Goal: Task Accomplishment & Management: Use online tool/utility

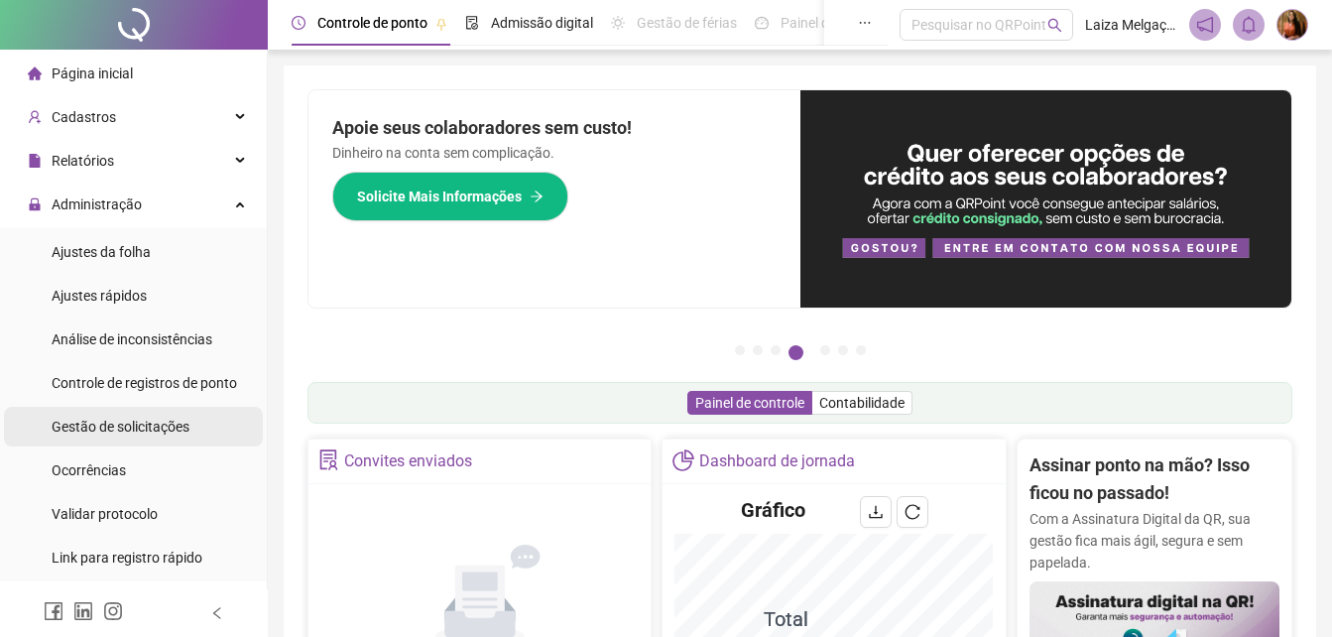
click at [72, 424] on span "Gestão de solicitações" at bounding box center [121, 427] width 138 height 16
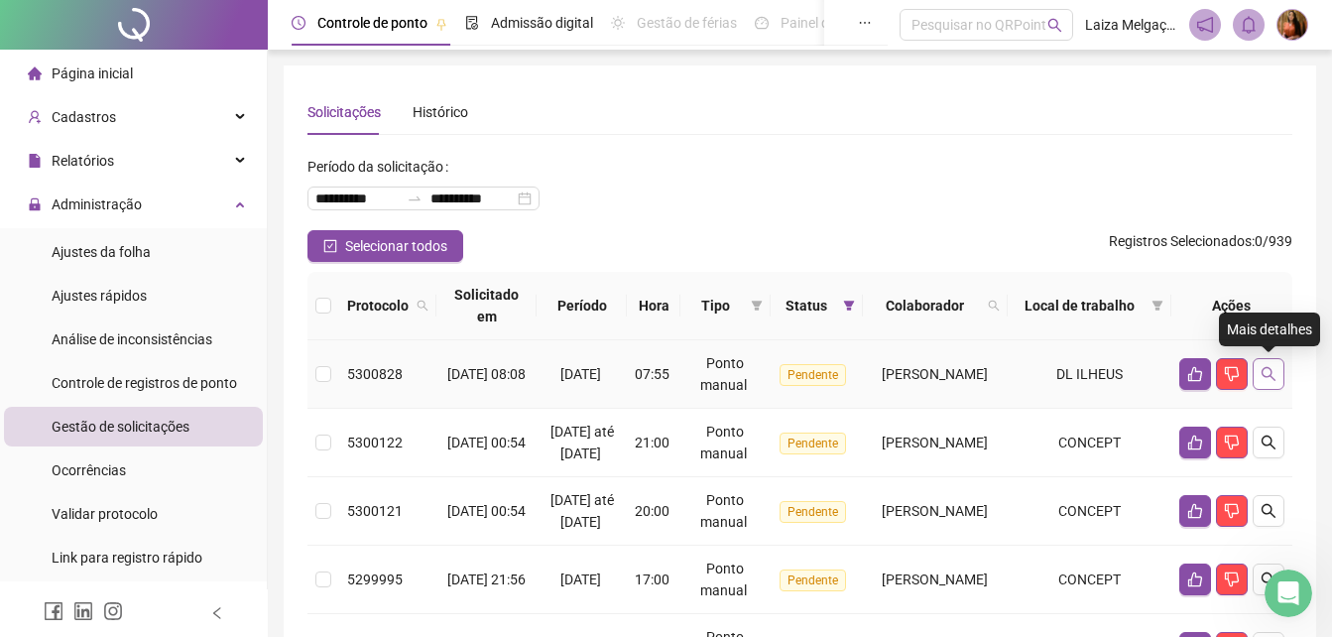
click at [1274, 373] on icon "search" at bounding box center [1269, 374] width 16 height 16
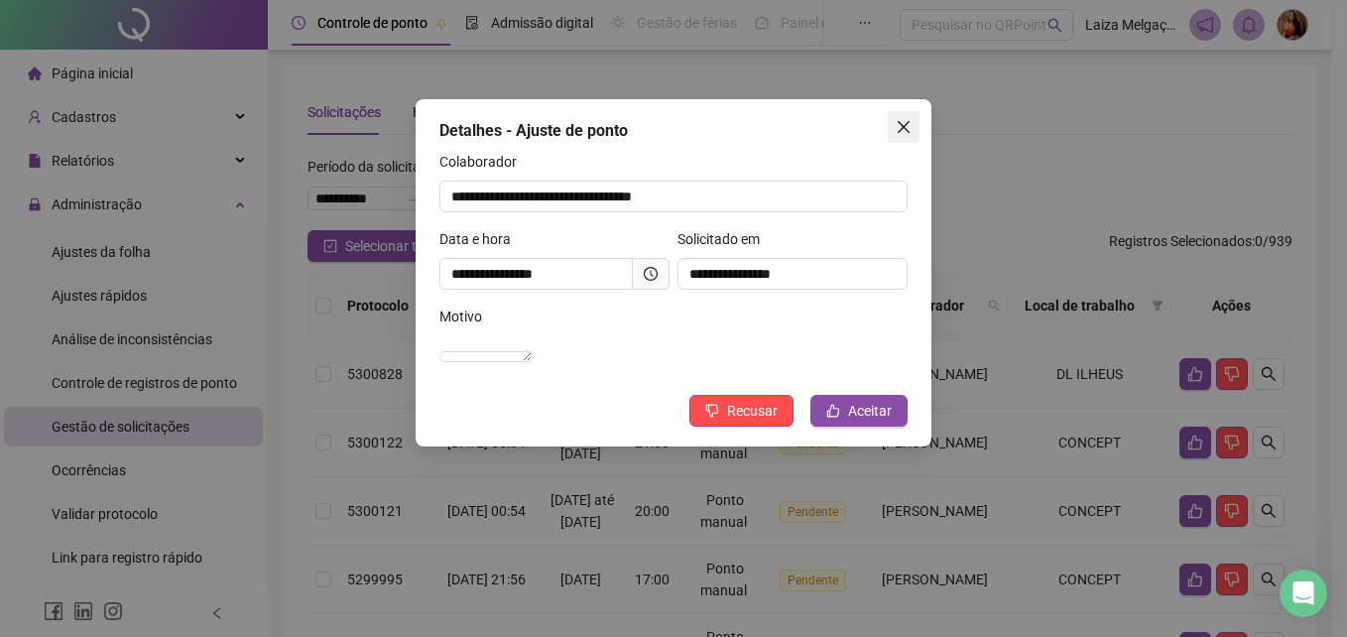
click at [909, 125] on icon "close" at bounding box center [904, 127] width 16 height 16
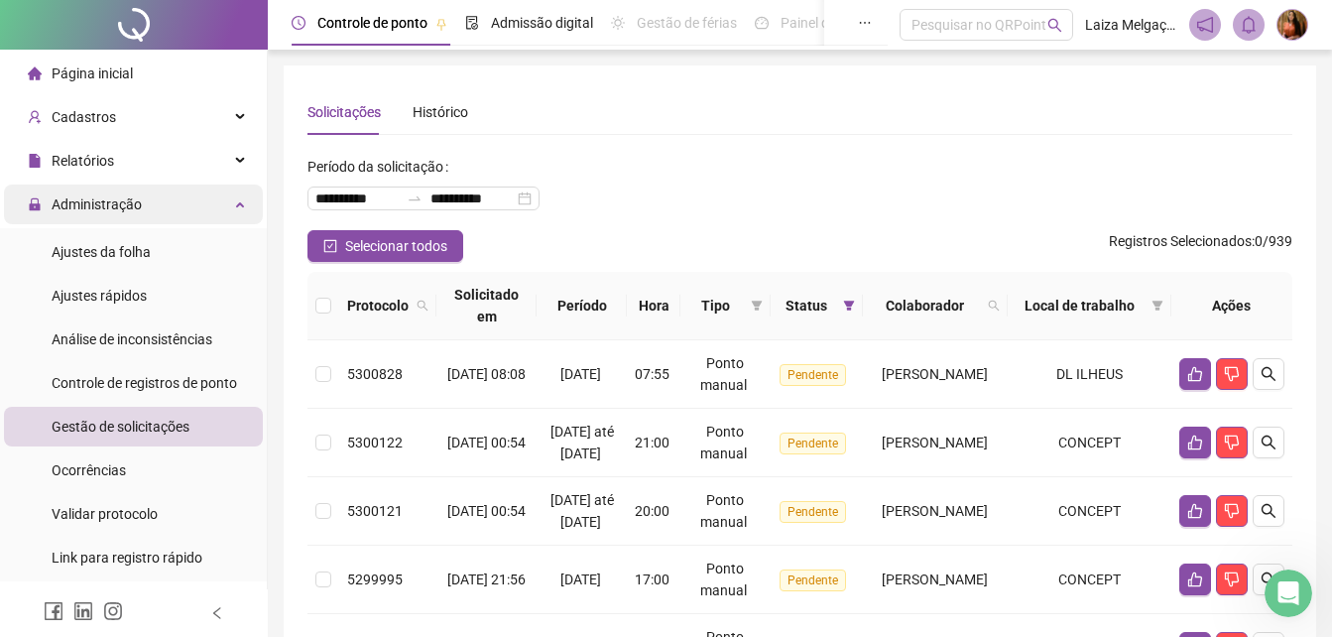
click at [123, 203] on span "Administração" at bounding box center [97, 204] width 90 height 16
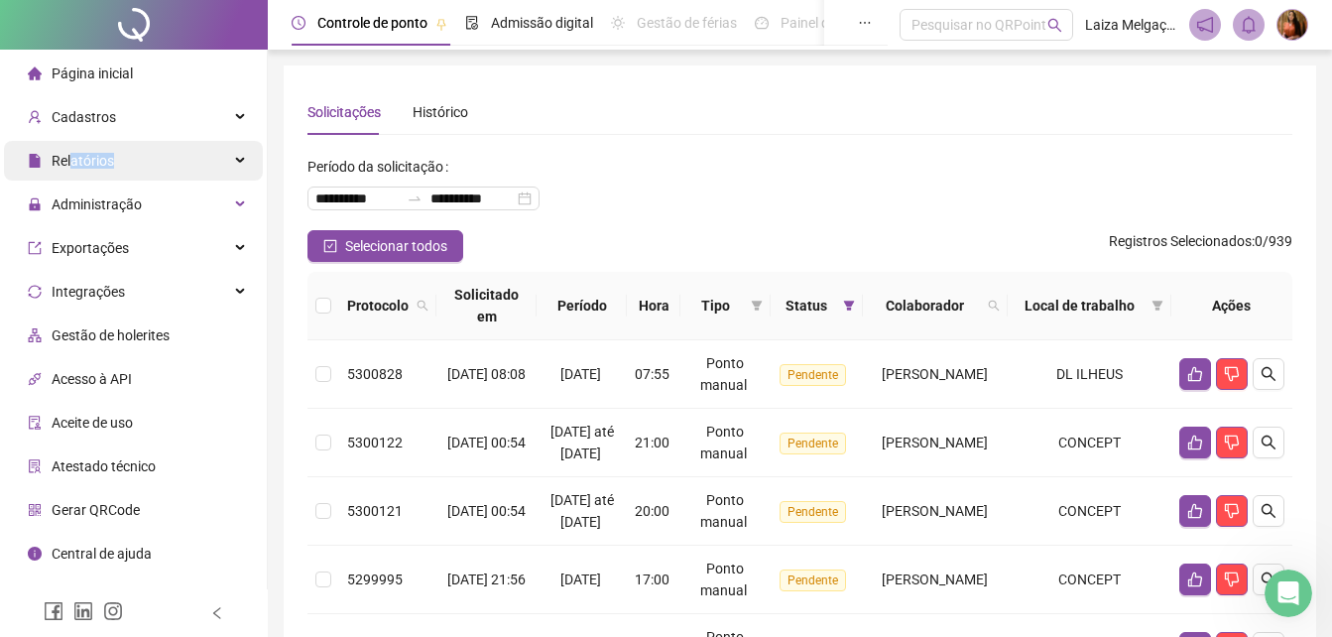
click at [72, 170] on span "Relatórios" at bounding box center [71, 161] width 86 height 40
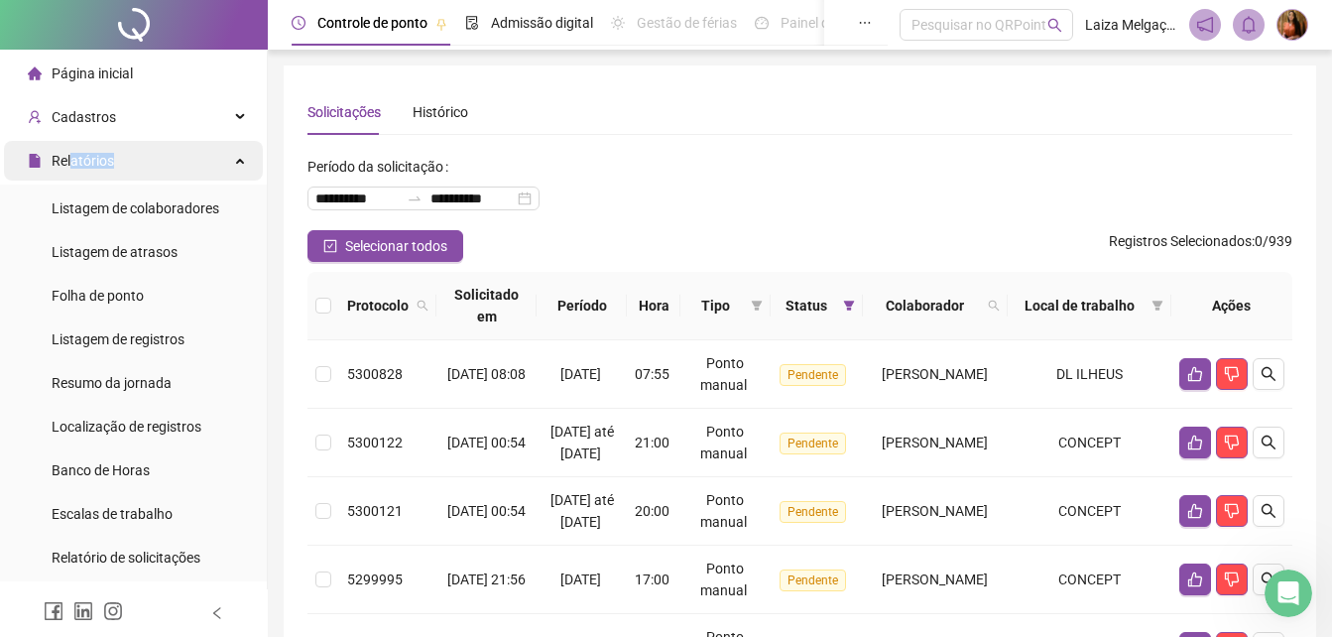
drag, startPoint x: 72, startPoint y: 168, endPoint x: 85, endPoint y: 165, distance: 13.2
click at [85, 165] on span "Relatórios" at bounding box center [83, 161] width 63 height 16
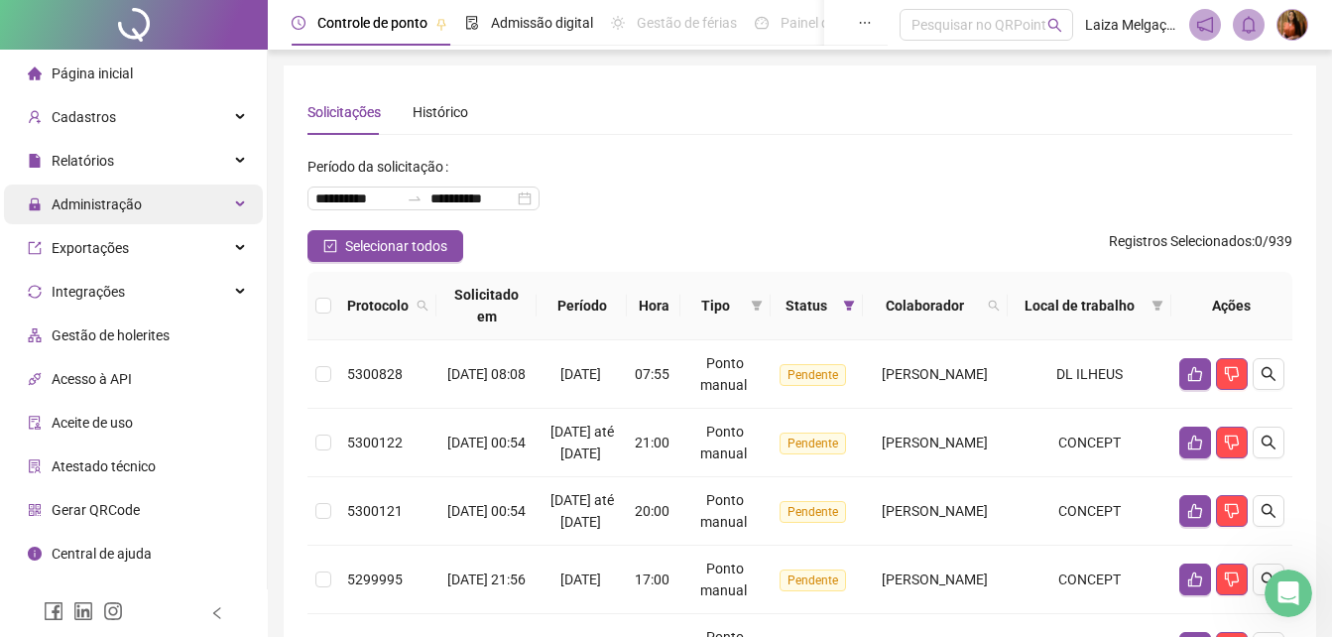
click at [94, 196] on span "Administração" at bounding box center [97, 204] width 90 height 16
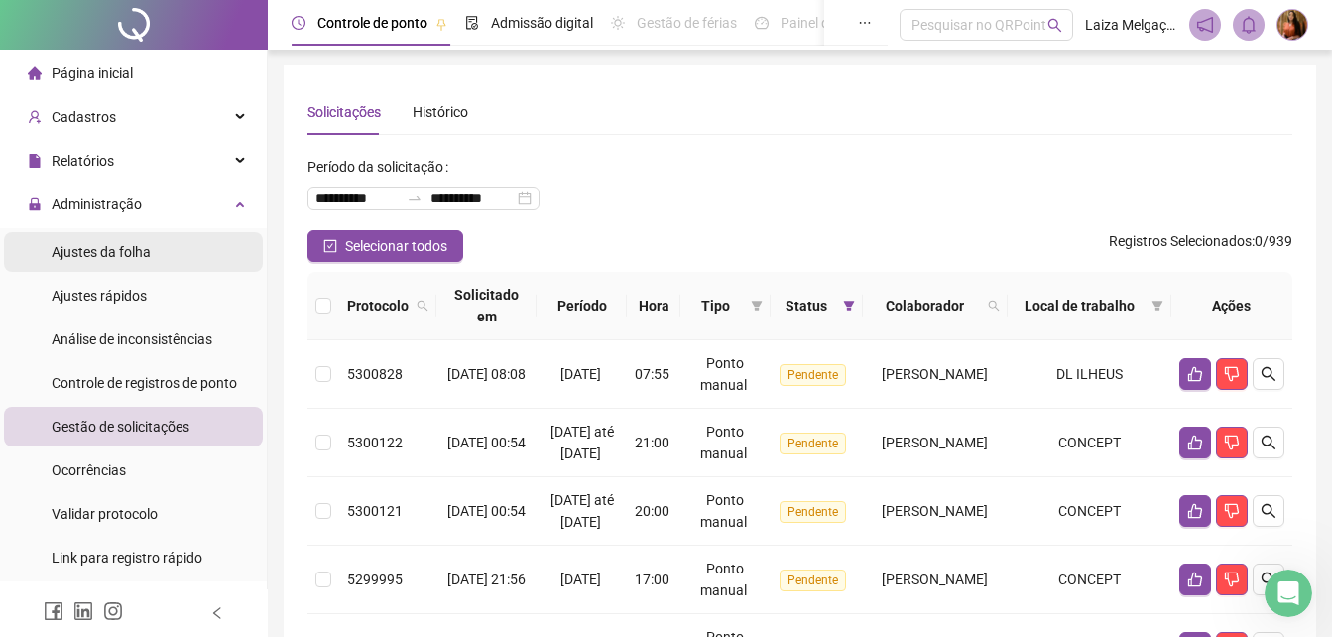
click at [103, 257] on span "Ajustes da folha" at bounding box center [101, 252] width 99 height 16
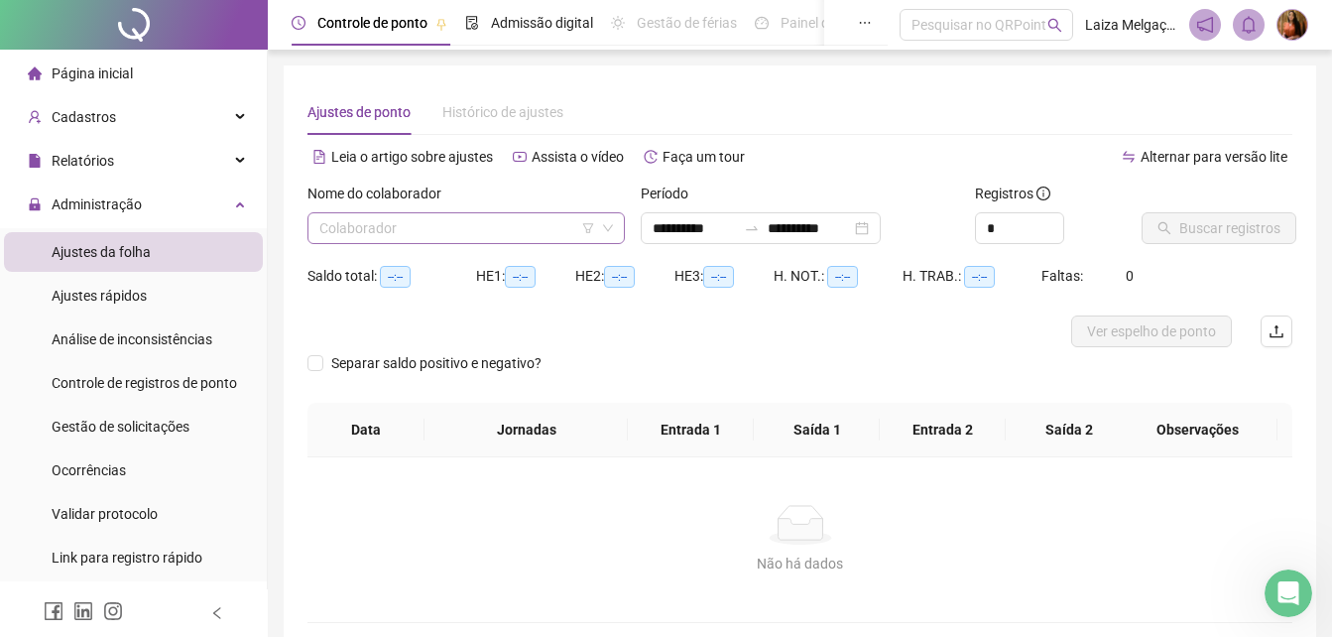
click at [436, 226] on input "search" at bounding box center [457, 228] width 276 height 30
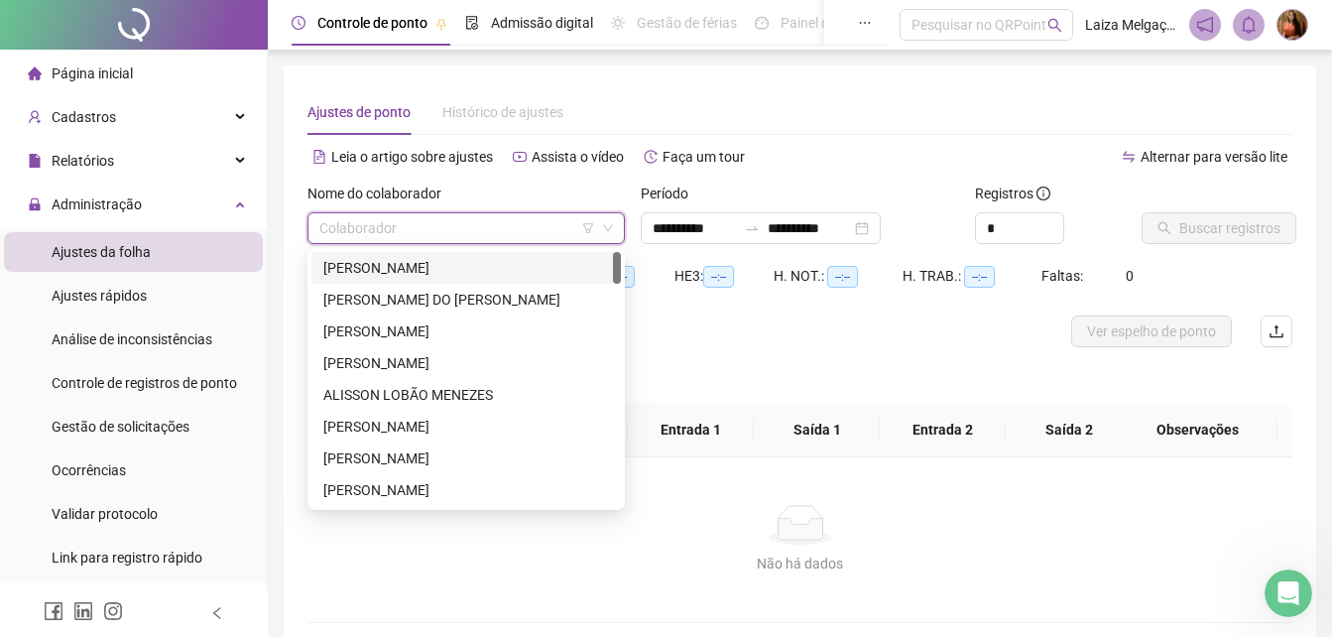
type input "**********"
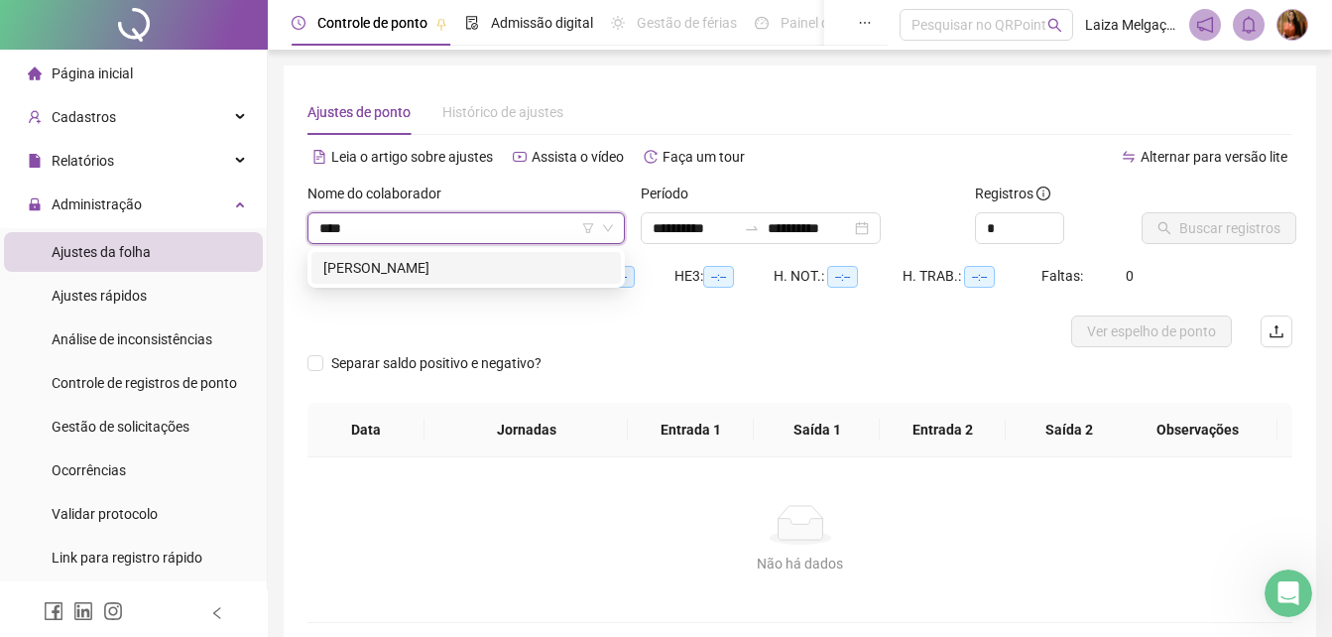
type input "*****"
click at [434, 273] on div "[PERSON_NAME]" at bounding box center [466, 268] width 286 height 22
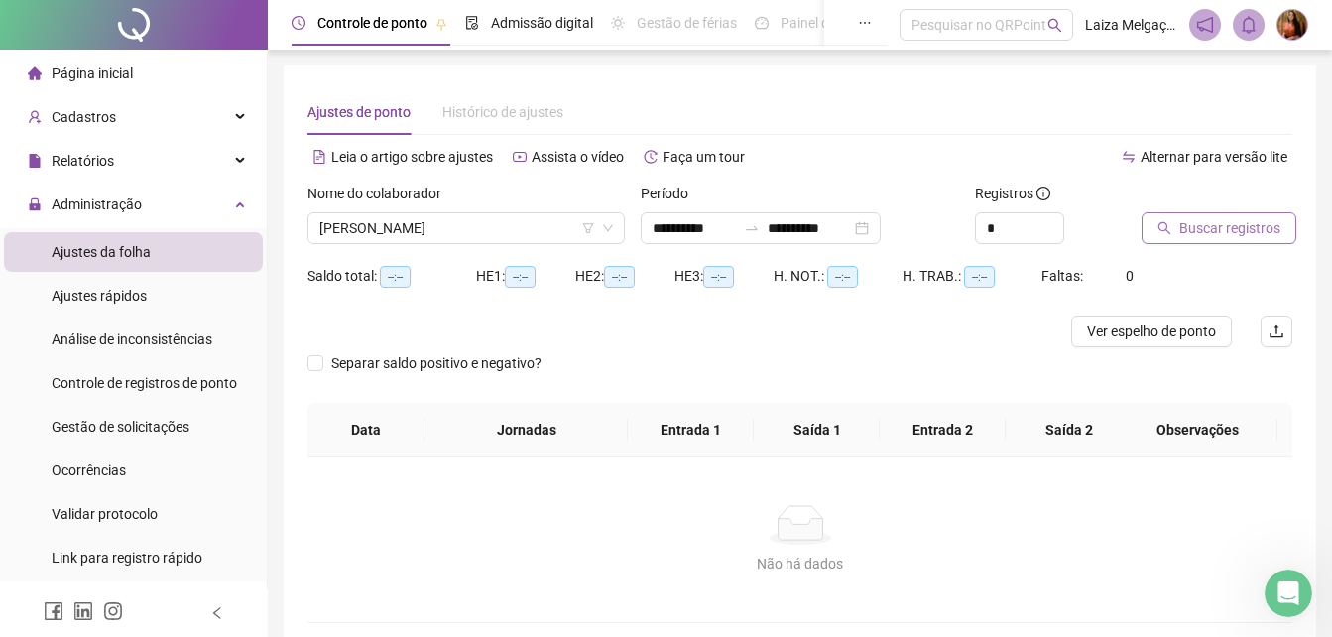
click at [1256, 222] on span "Buscar registros" at bounding box center [1230, 228] width 101 height 22
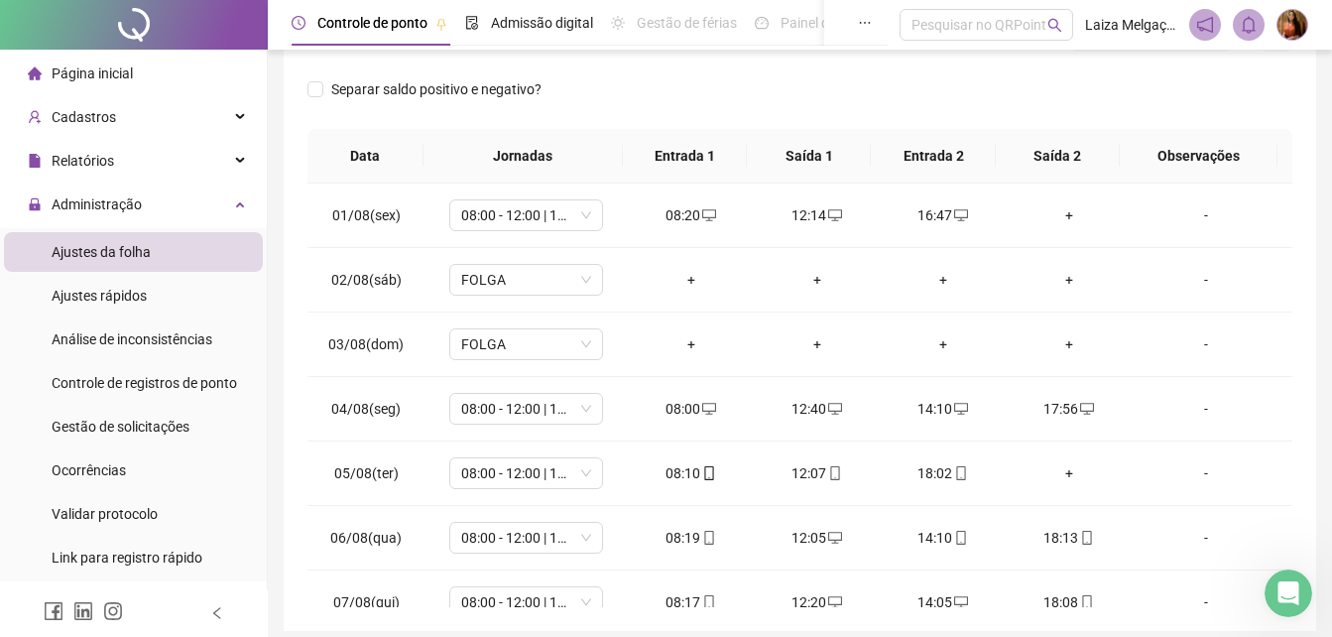
drag, startPoint x: 1281, startPoint y: 472, endPoint x: 1343, endPoint y: 238, distance: 242.3
click at [1271, 178] on th "Observações" at bounding box center [1199, 156] width 158 height 55
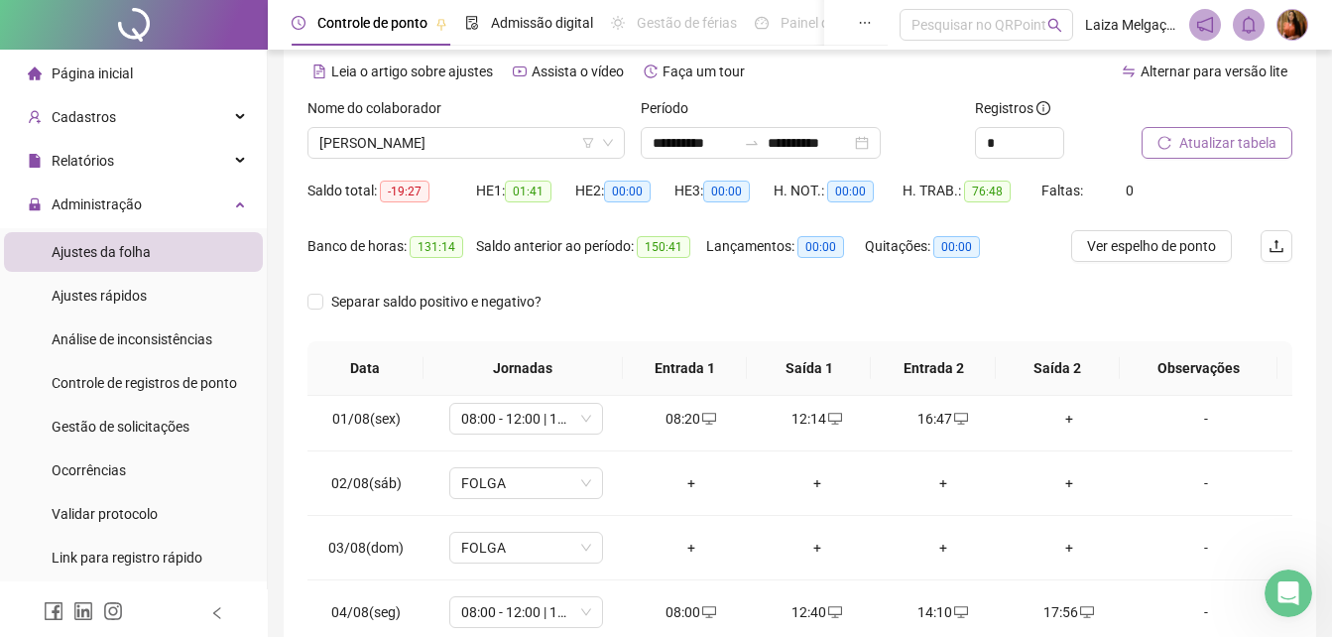
scroll to position [43, 0]
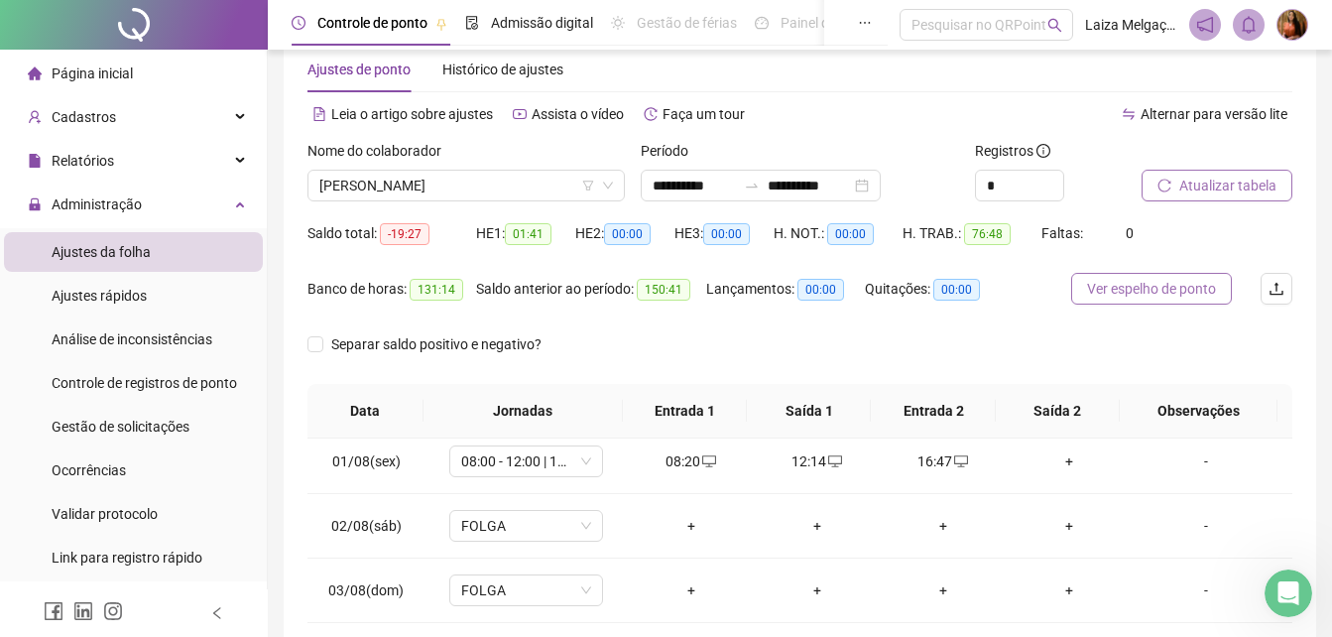
click at [1153, 292] on span "Ver espelho de ponto" at bounding box center [1151, 289] width 129 height 22
click at [504, 185] on span "[PERSON_NAME]" at bounding box center [466, 186] width 294 height 30
click at [535, 183] on span "[PERSON_NAME]" at bounding box center [466, 186] width 294 height 30
click at [552, 180] on span "[PERSON_NAME]" at bounding box center [466, 186] width 294 height 30
click at [564, 183] on span "[PERSON_NAME]" at bounding box center [466, 186] width 294 height 30
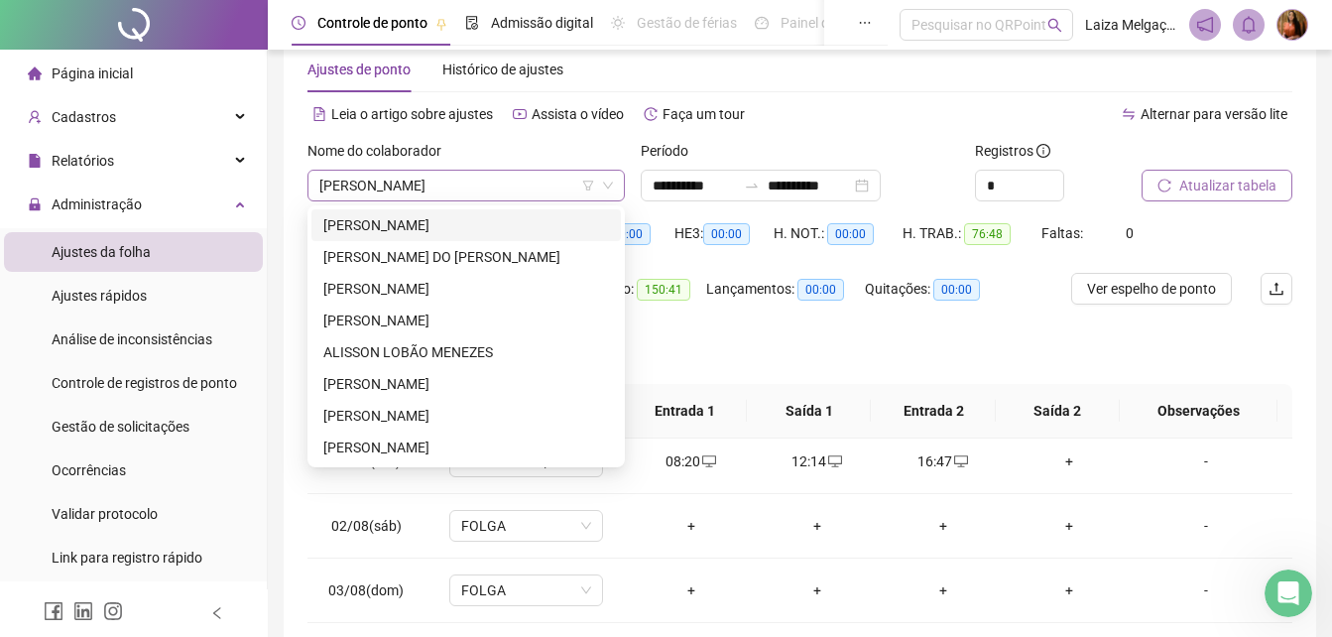
click at [580, 184] on span "[PERSON_NAME]" at bounding box center [466, 186] width 294 height 30
type input "***"
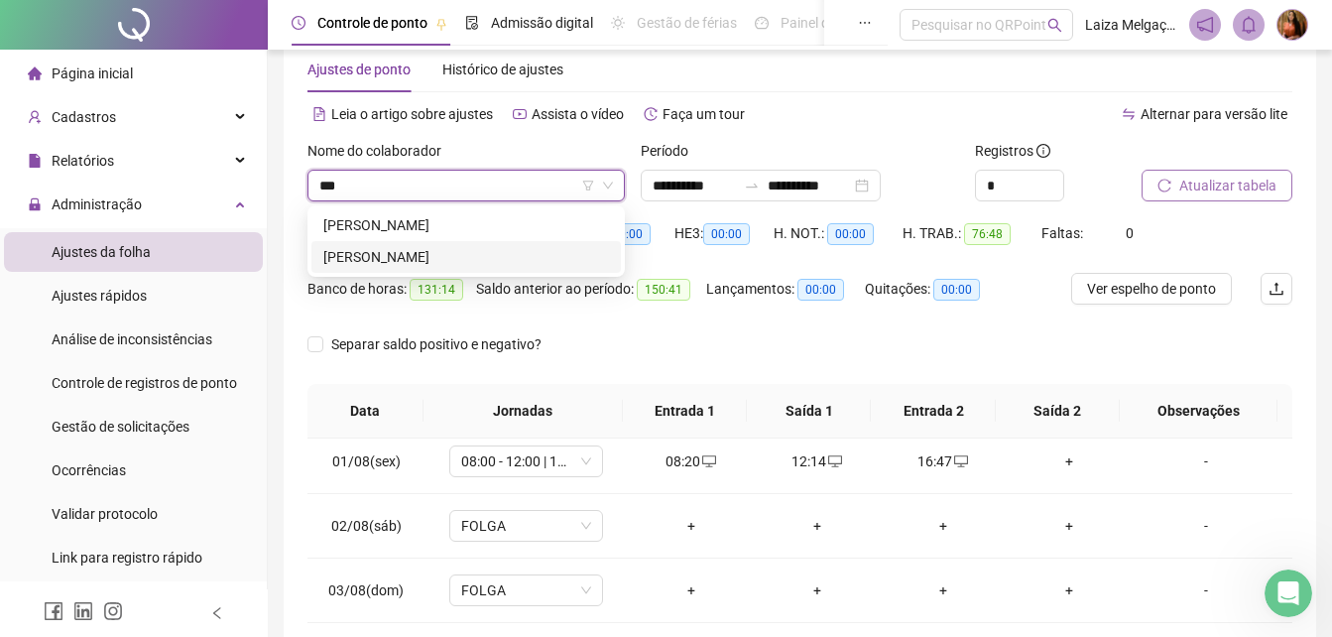
click at [452, 263] on div "[PERSON_NAME]" at bounding box center [466, 257] width 286 height 22
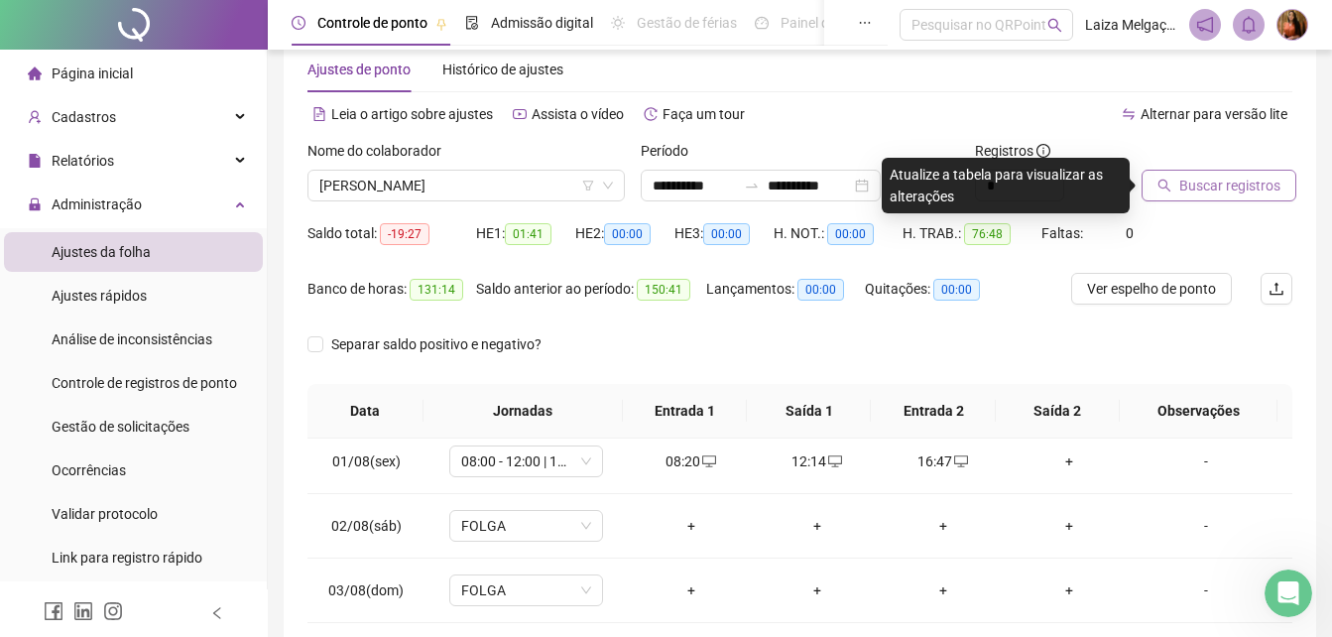
click at [1221, 187] on span "Buscar registros" at bounding box center [1230, 186] width 101 height 22
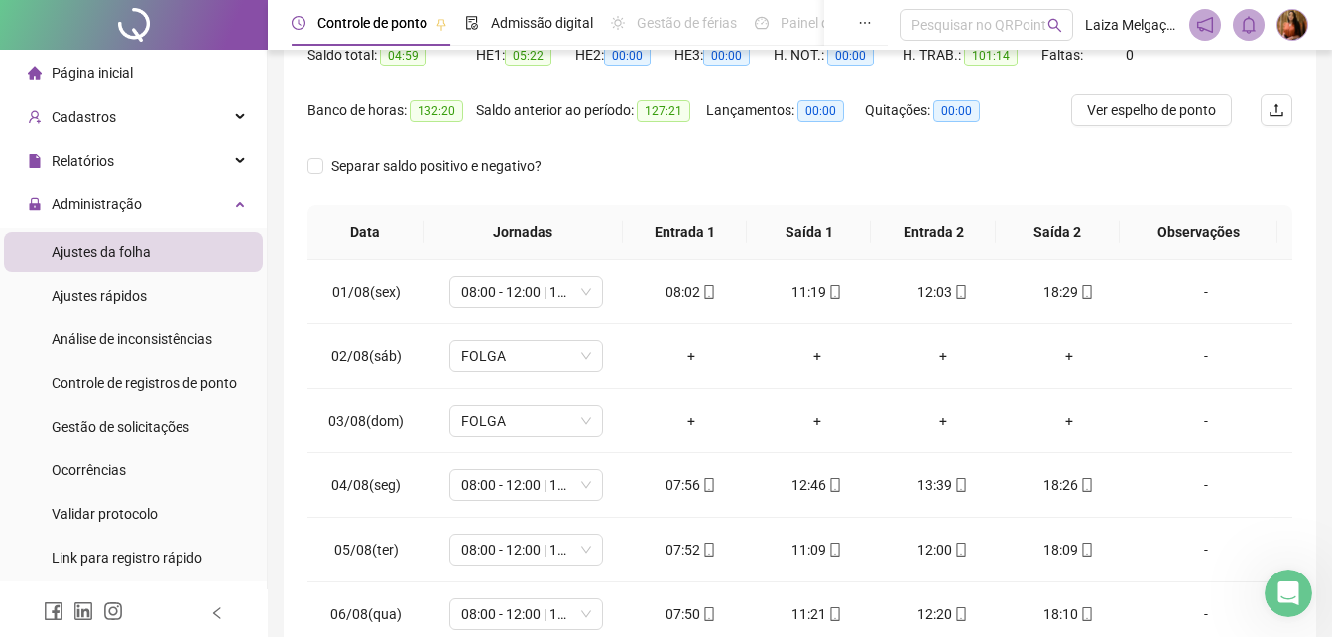
scroll to position [377, 0]
